Goal: Information Seeking & Learning: Learn about a topic

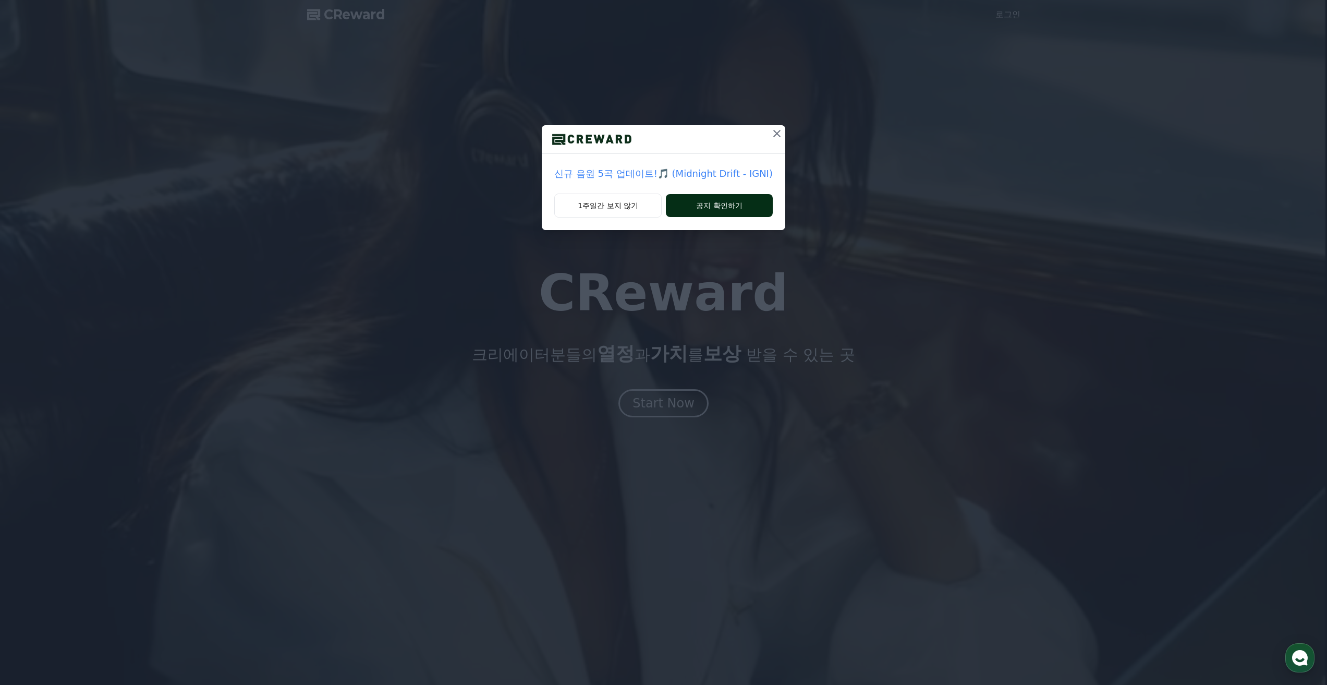
click at [747, 201] on button "공지 확인하기" at bounding box center [719, 205] width 107 height 23
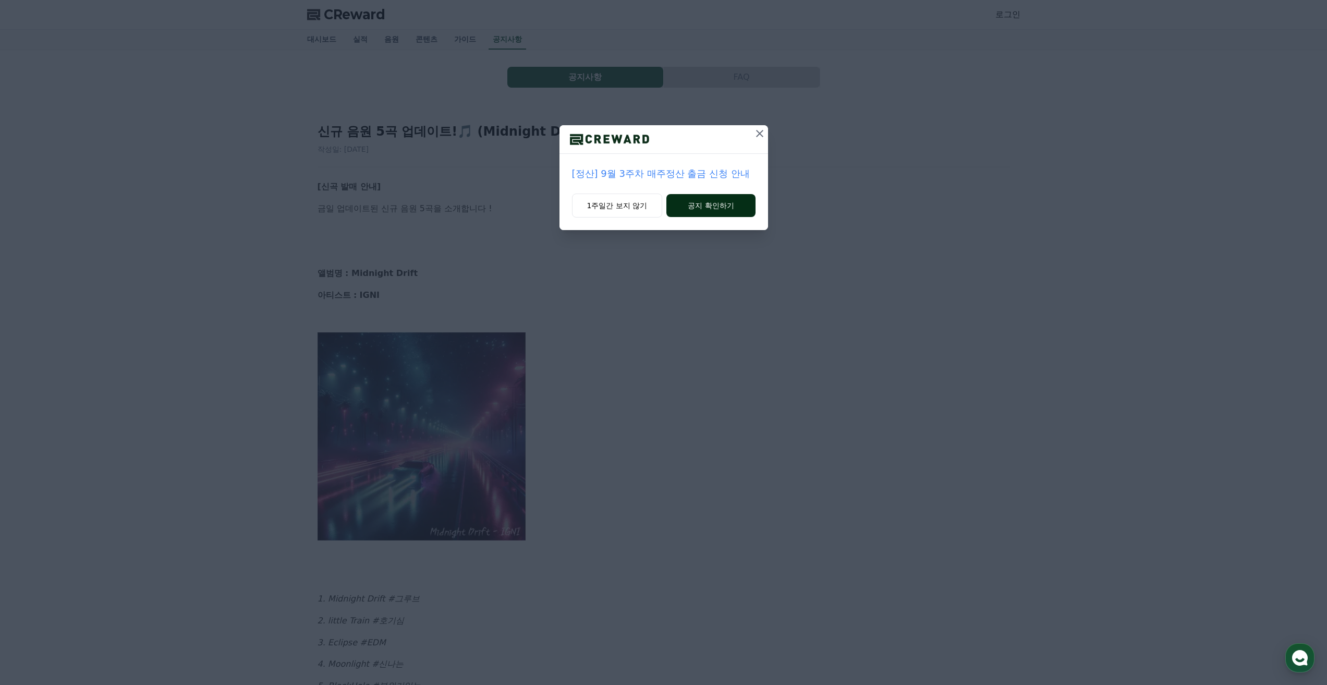
click at [735, 209] on button "공지 확인하기" at bounding box center [710, 205] width 89 height 23
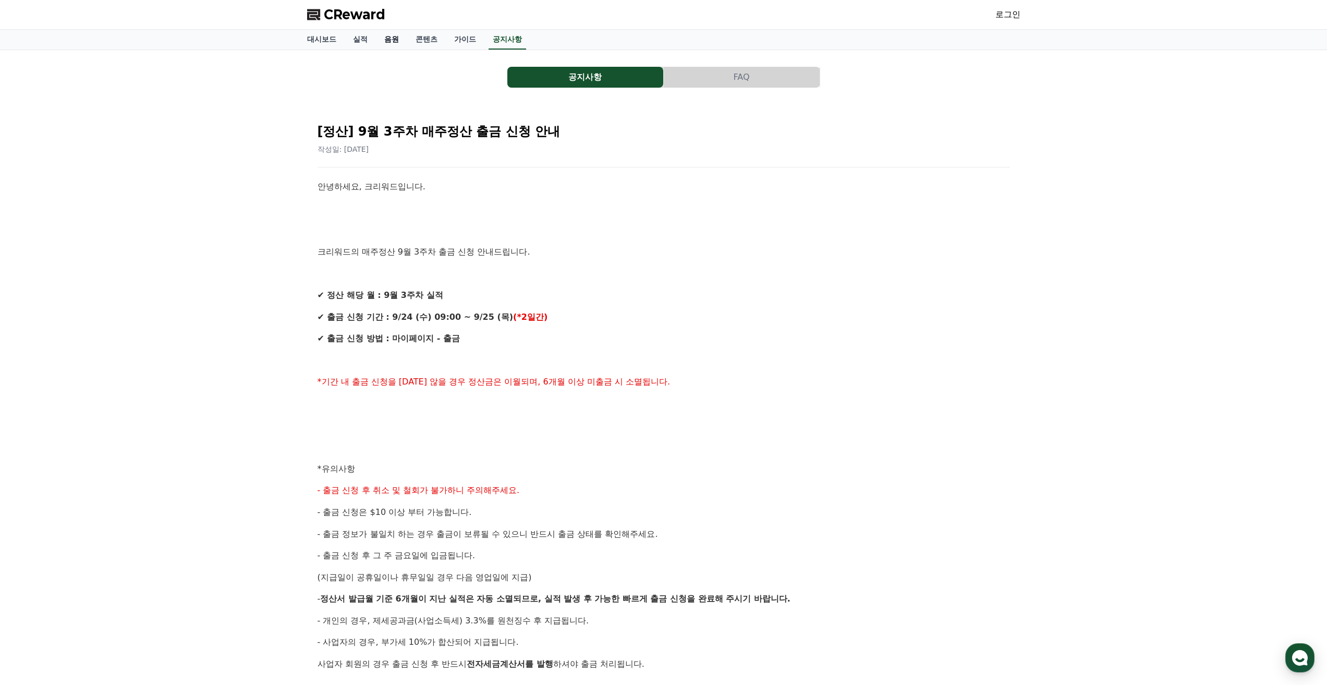
click at [383, 33] on link "음원" at bounding box center [391, 40] width 31 height 20
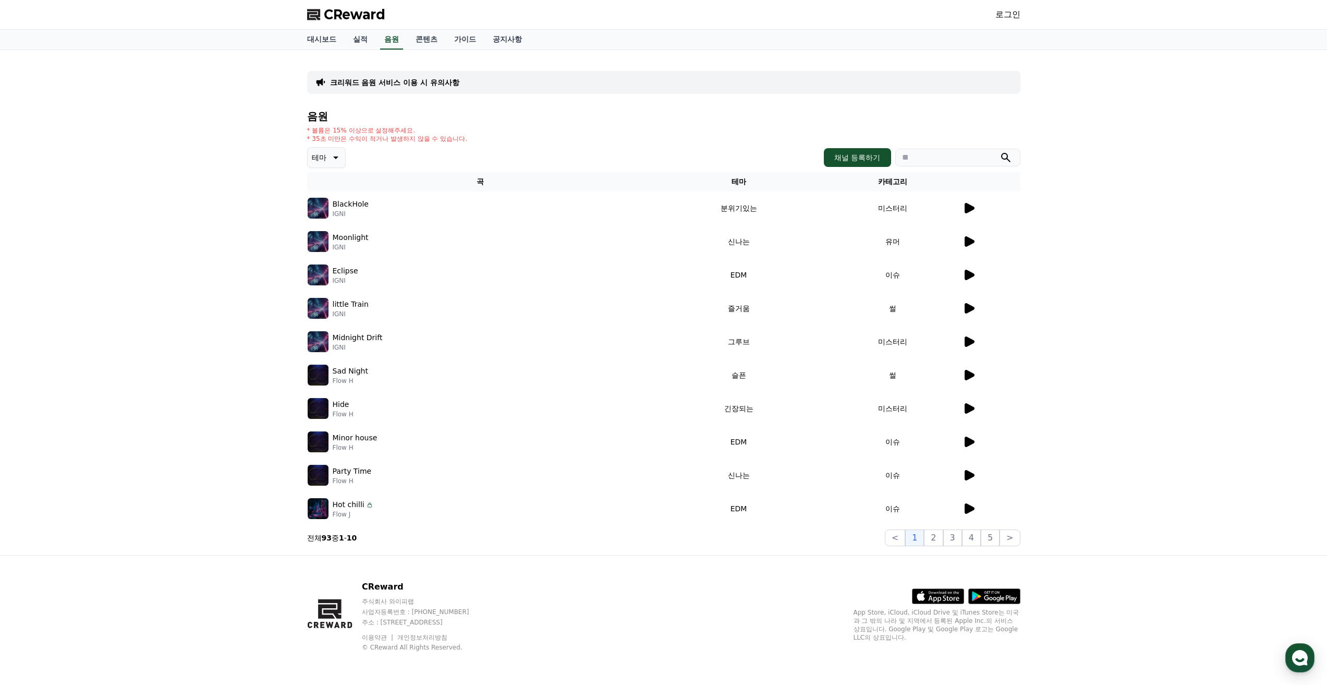
click at [971, 214] on td at bounding box center [991, 207] width 58 height 33
click at [969, 206] on icon at bounding box center [970, 208] width 10 height 10
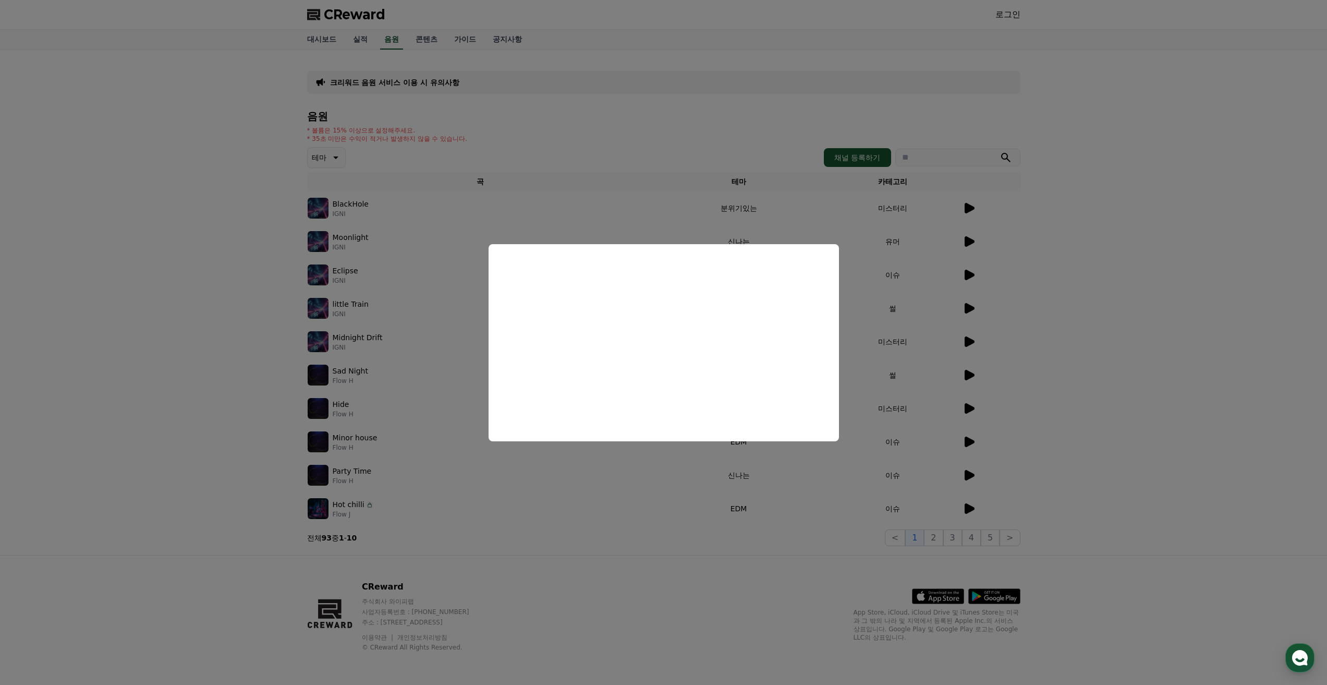
click at [667, 120] on button "close modal" at bounding box center [663, 342] width 1327 height 685
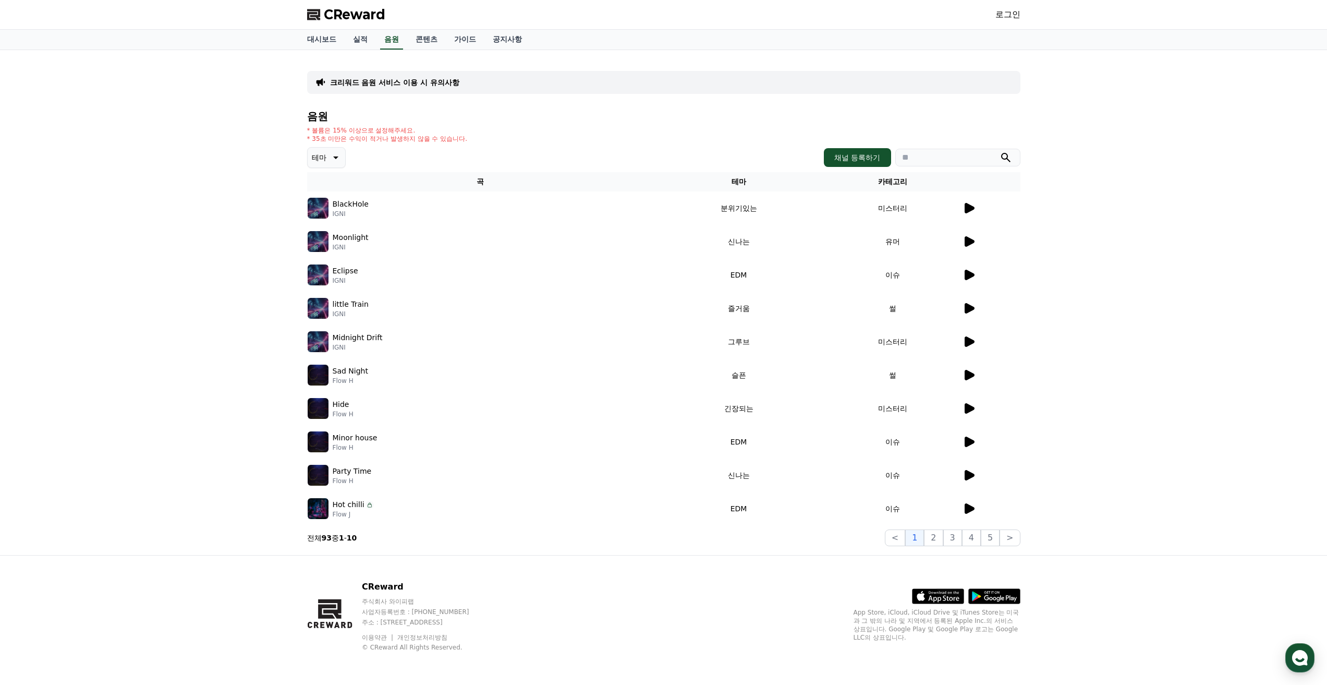
click at [330, 161] on icon at bounding box center [335, 157] width 13 height 13
click at [318, 203] on button "슬픈" at bounding box center [320, 202] width 23 height 23
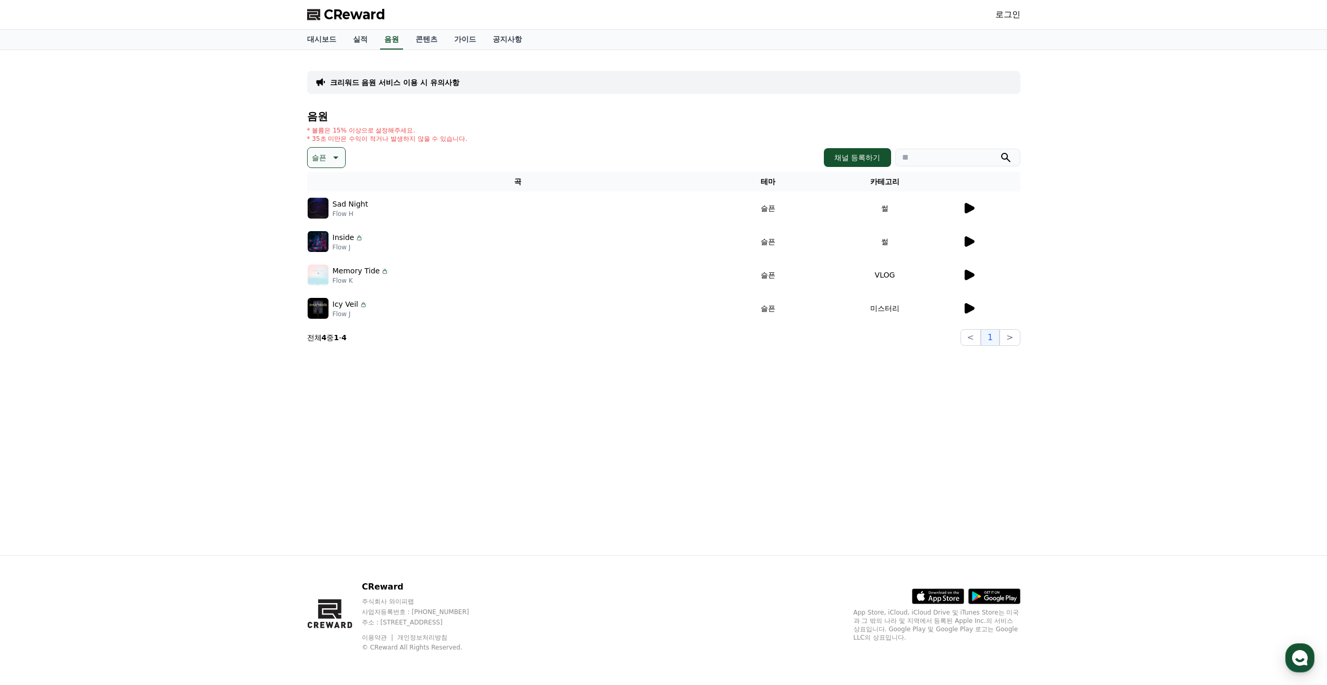
click at [967, 208] on icon at bounding box center [970, 208] width 10 height 10
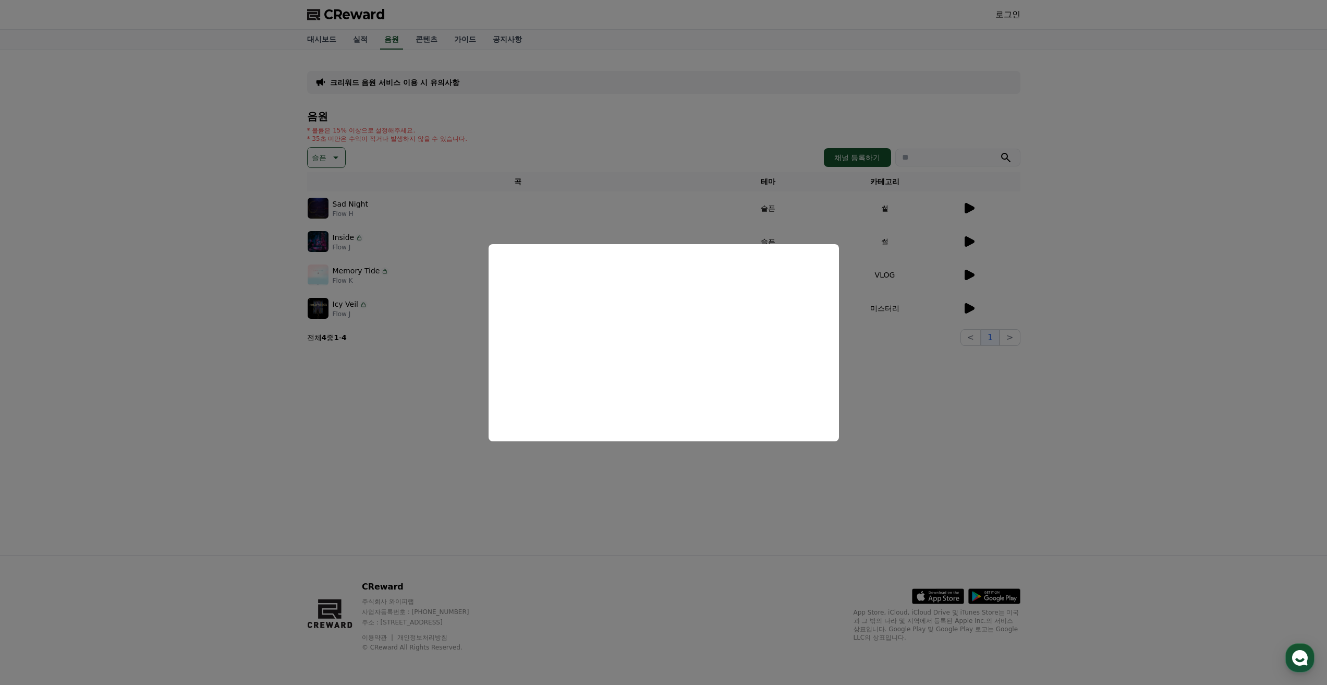
click at [583, 138] on button "close modal" at bounding box center [663, 342] width 1327 height 685
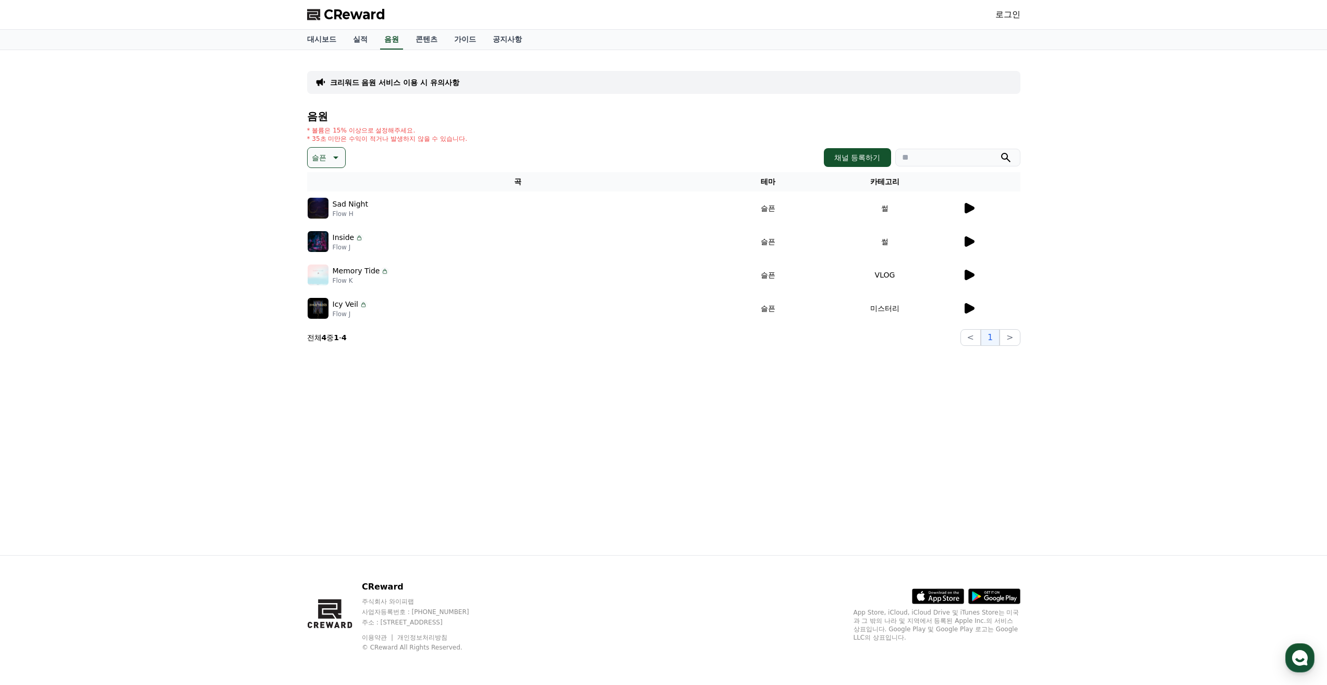
click at [971, 235] on icon at bounding box center [969, 241] width 13 height 13
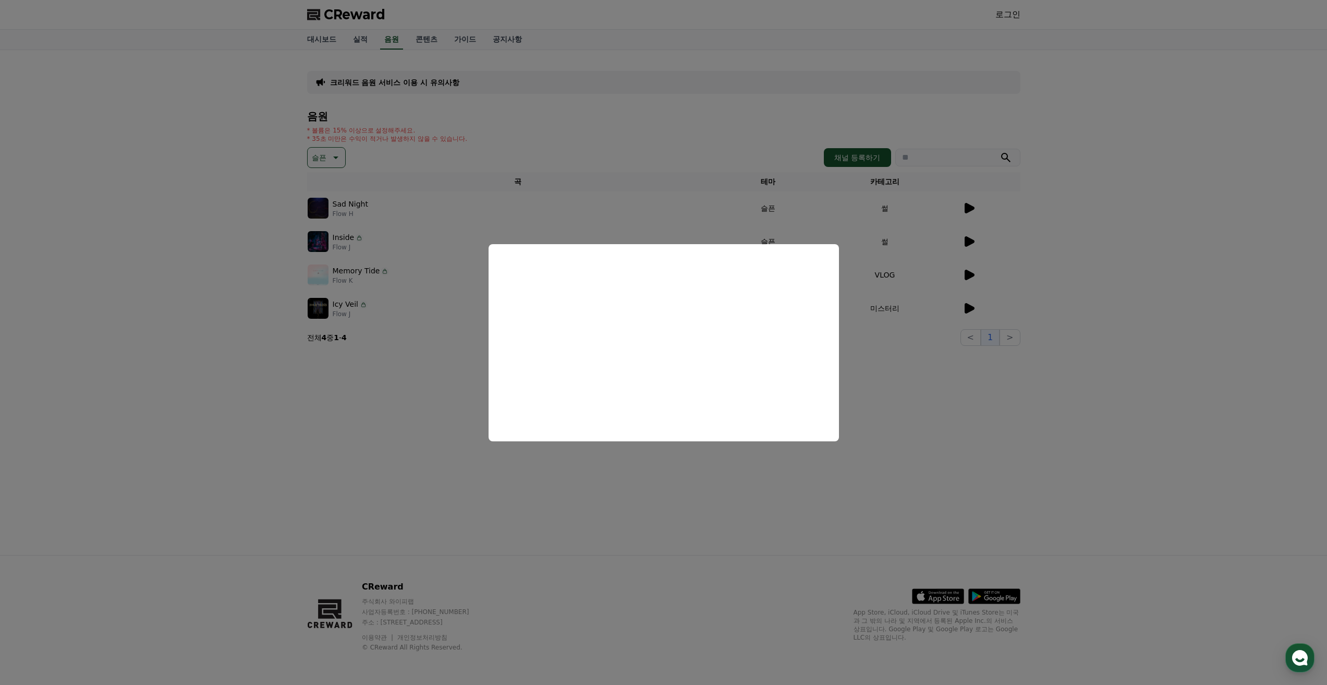
click at [144, 428] on button "close modal" at bounding box center [663, 342] width 1327 height 685
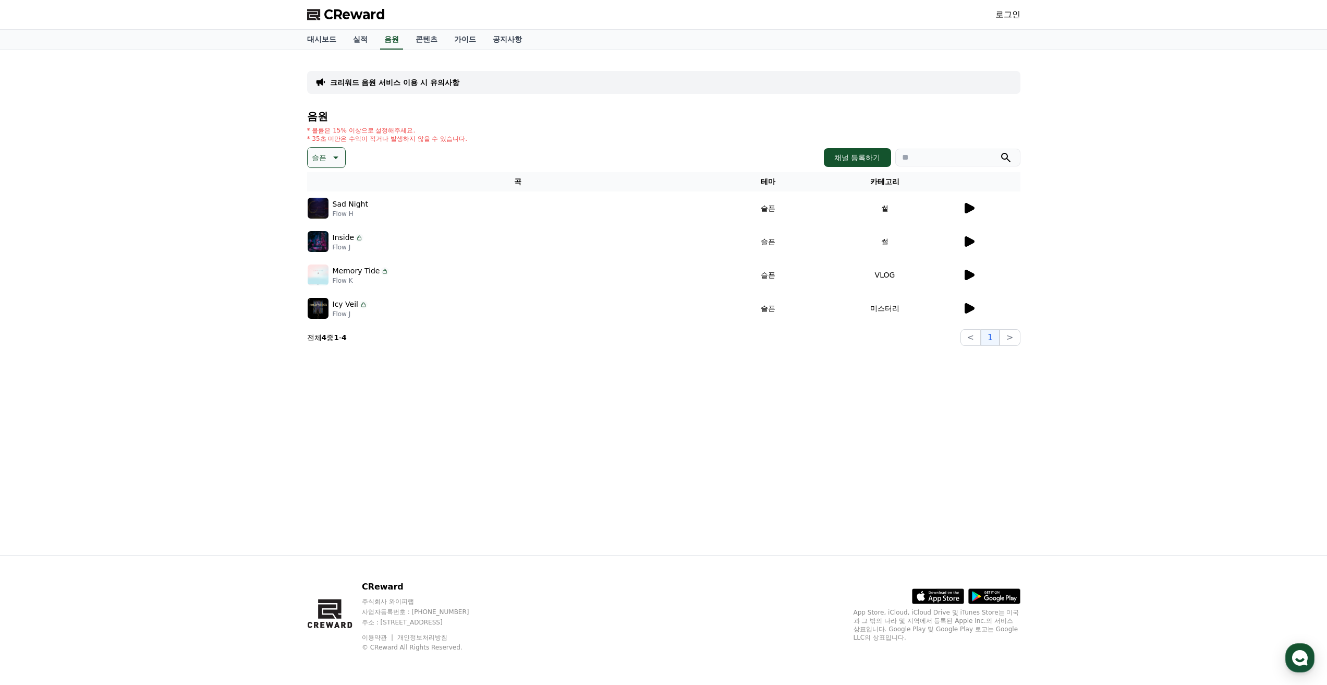
click at [969, 274] on icon at bounding box center [970, 275] width 10 height 10
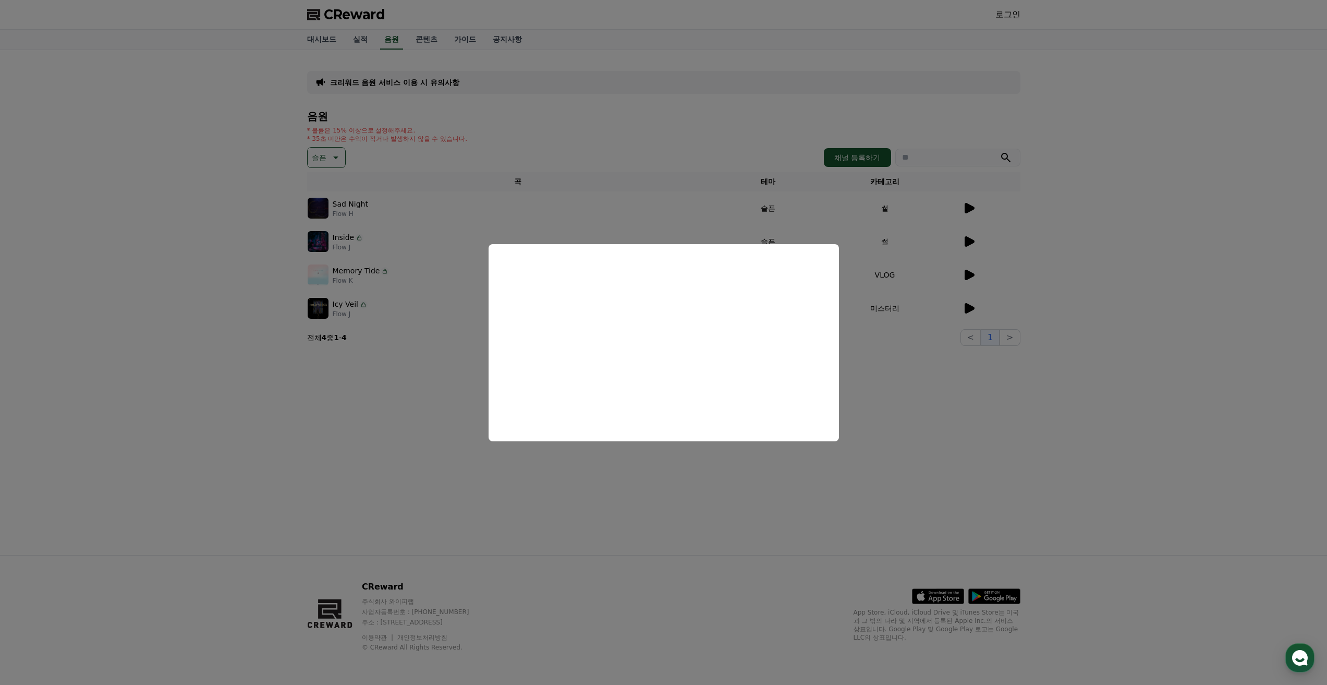
click at [660, 138] on button "close modal" at bounding box center [663, 342] width 1327 height 685
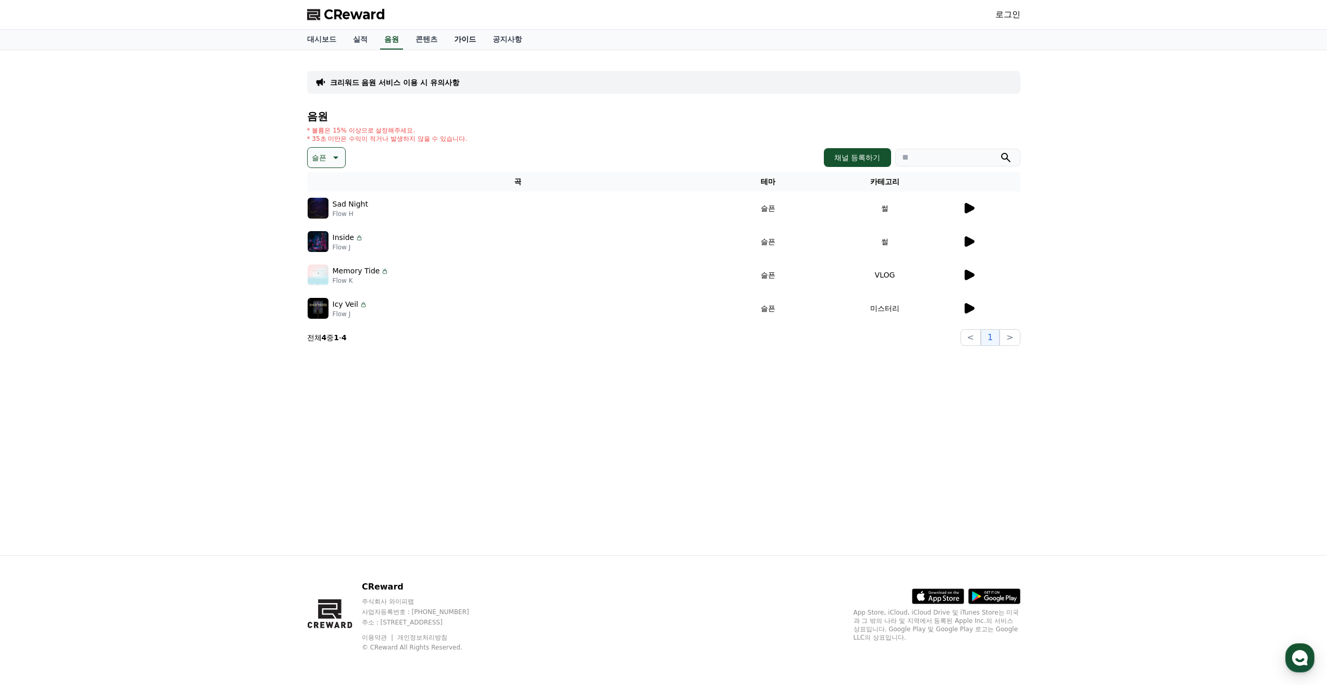
click at [468, 40] on link "가이드" at bounding box center [465, 40] width 39 height 20
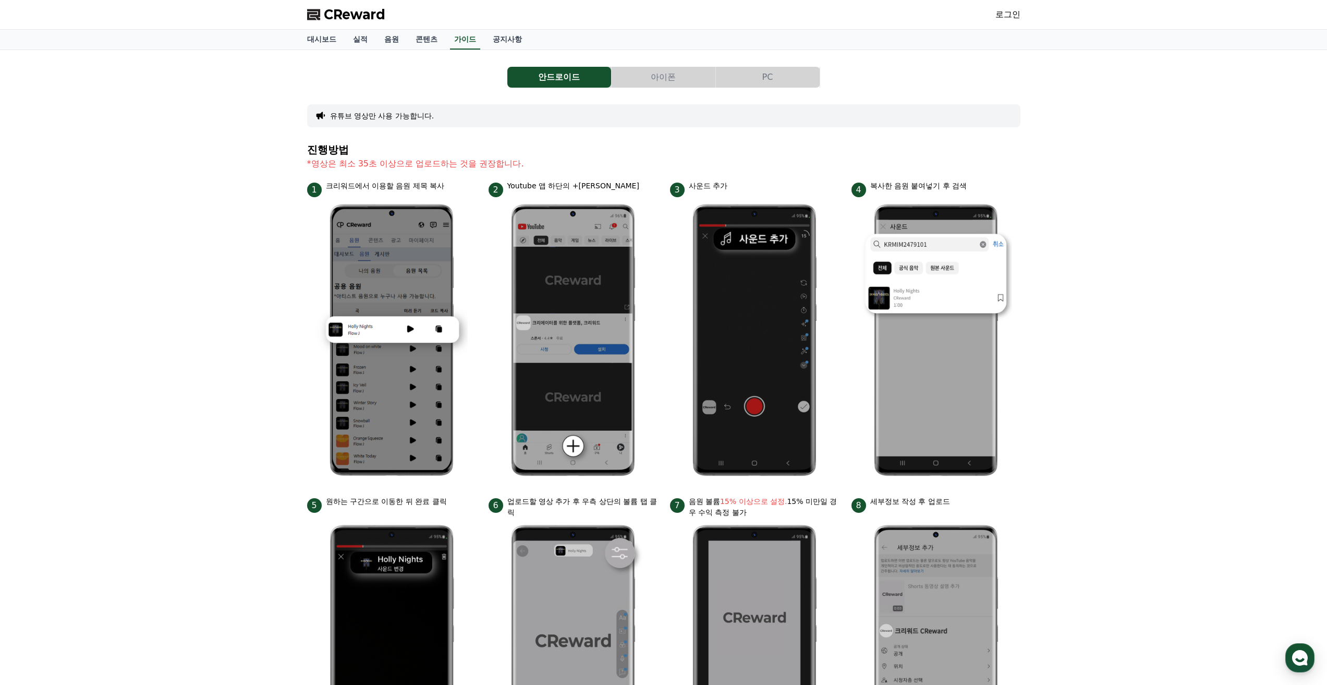
click at [1087, 298] on div "안드로이드 아이폰 PC 유튜브 영상만 사용 가능합니다. 진행방법 *영상은 최소 35초 이상으로 업로드하는 것을 권장합니다. 1 크리워드에서 이…" at bounding box center [663, 431] width 1327 height 762
click at [417, 40] on link "콘텐츠" at bounding box center [426, 40] width 39 height 20
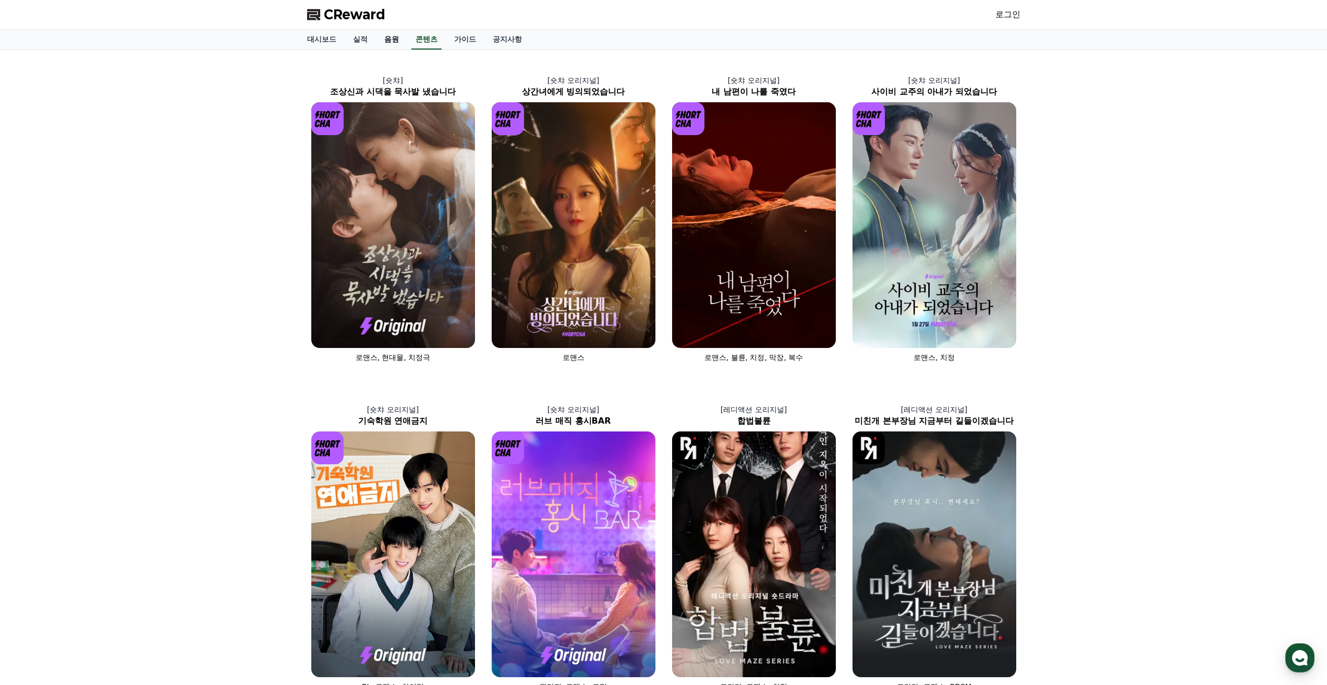
click at [392, 37] on link "음원" at bounding box center [391, 40] width 31 height 20
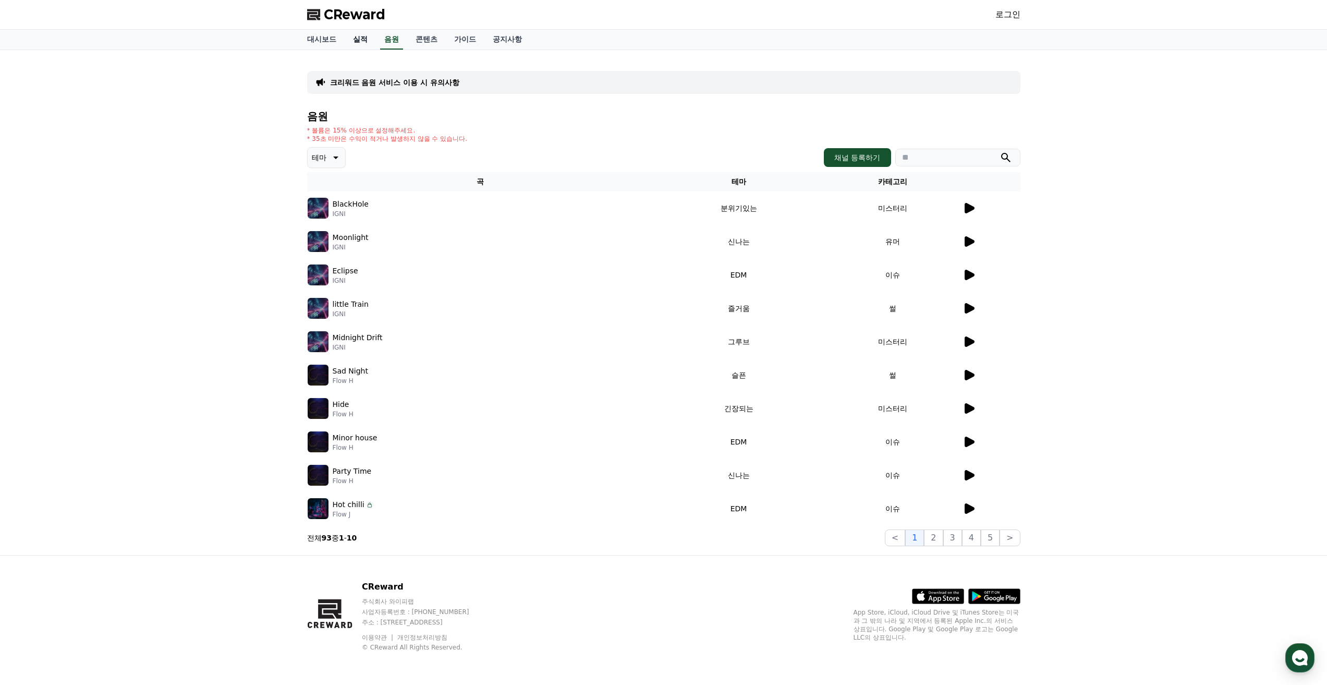
click at [360, 36] on link "실적" at bounding box center [360, 40] width 31 height 20
